Goal: Browse casually

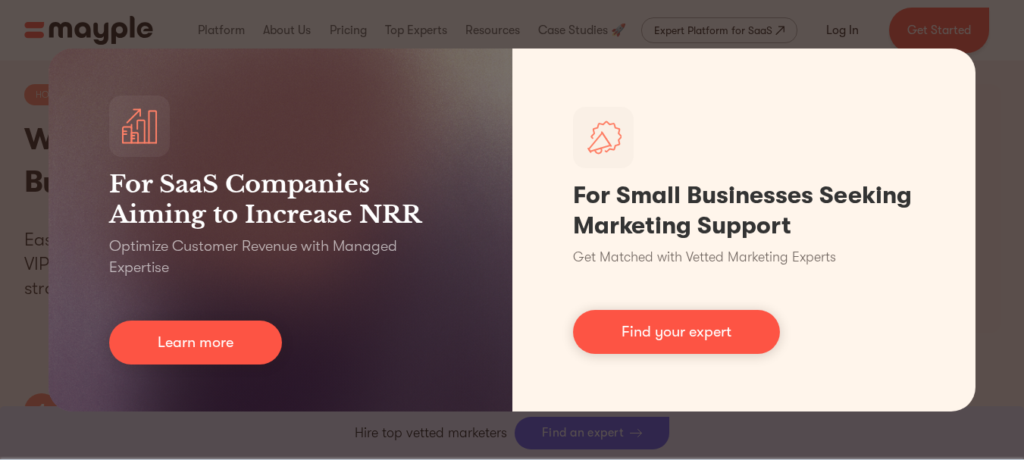
scroll to position [4883, 0]
click at [578, 24] on div "For SaaS Companies Aiming to Increase NRR Optimize Customer Revenue with Manage…" at bounding box center [512, 230] width 1024 height 460
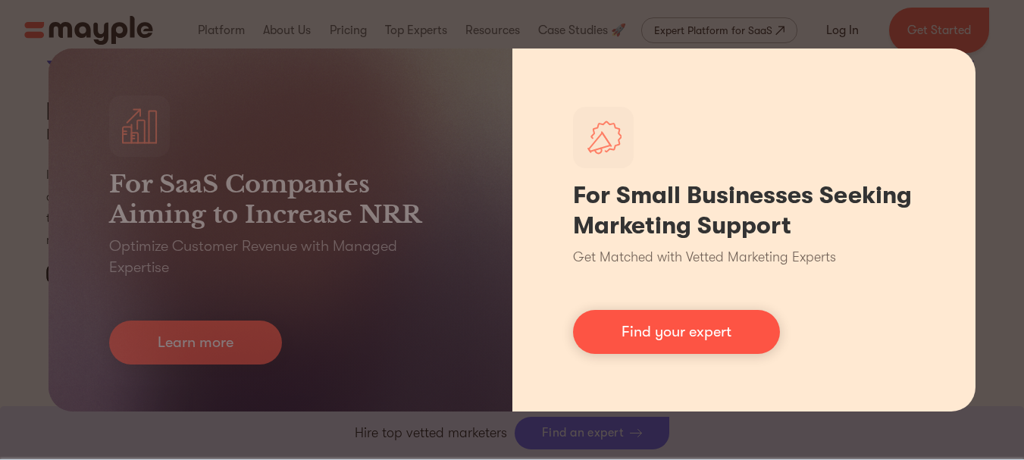
scroll to position [7094, 0]
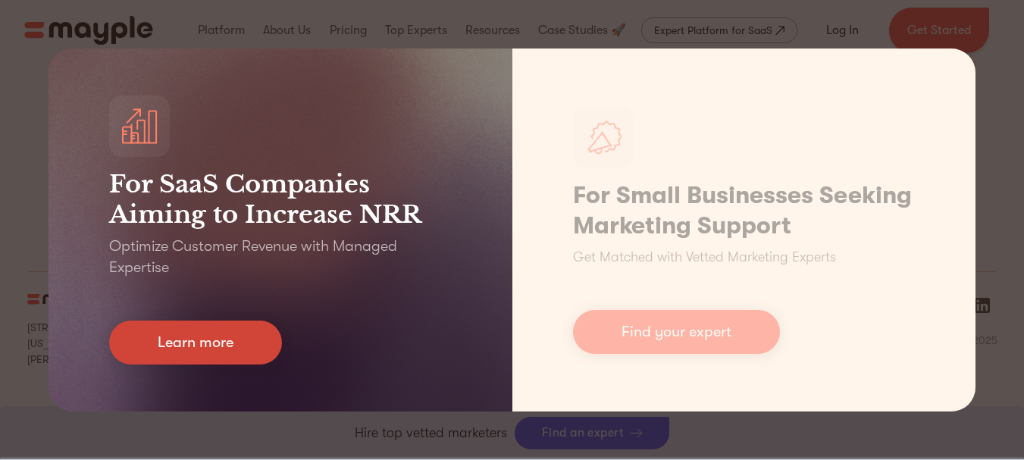
click at [234, 326] on link "Learn more" at bounding box center [195, 343] width 173 height 44
click at [246, 348] on link "Learn more" at bounding box center [195, 343] width 173 height 44
click at [246, 349] on link "Learn more" at bounding box center [195, 343] width 173 height 44
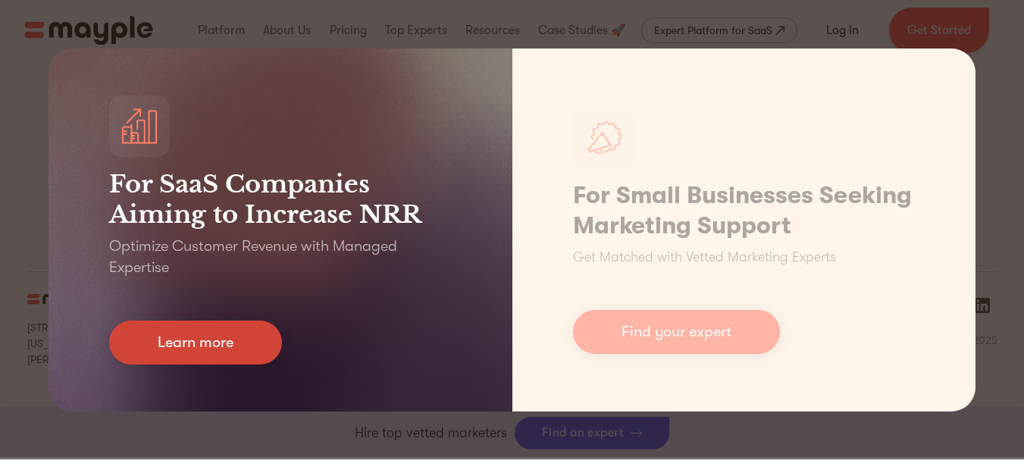
click at [246, 349] on link "Learn more" at bounding box center [195, 343] width 173 height 44
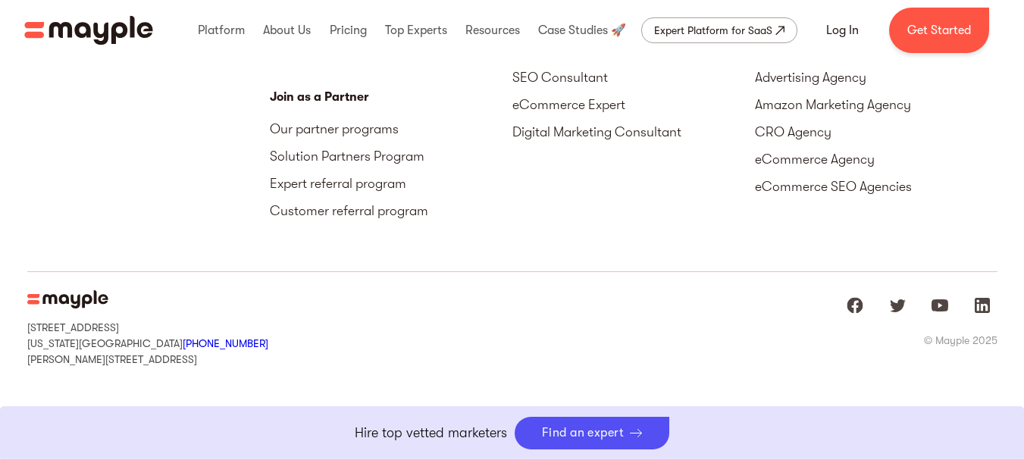
scroll to position [7017, 0]
